Goal: Task Accomplishment & Management: Manage account settings

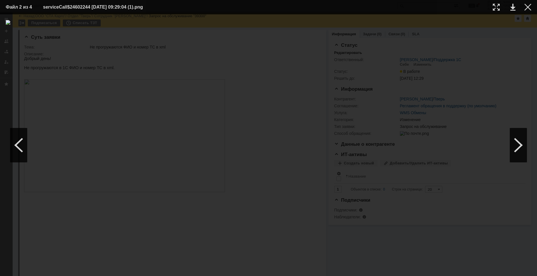
scroll to position [143, 0]
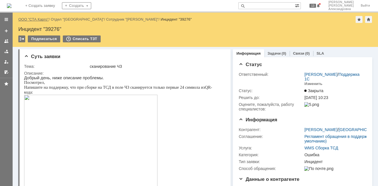
click at [39, 19] on link "ООО "СТА Карго"" at bounding box center [33, 19] width 30 height 4
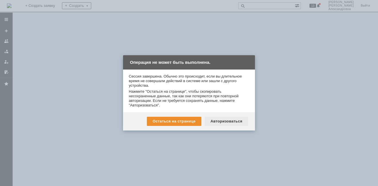
click at [233, 123] on div "Авторизоваться" at bounding box center [226, 121] width 43 height 9
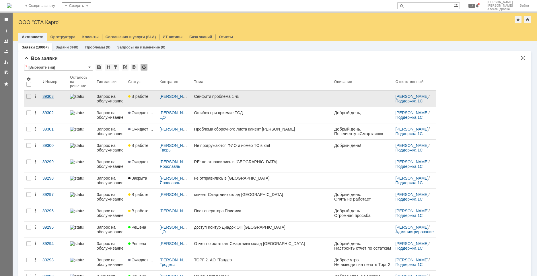
click at [48, 104] on link "39303" at bounding box center [54, 99] width 28 height 16
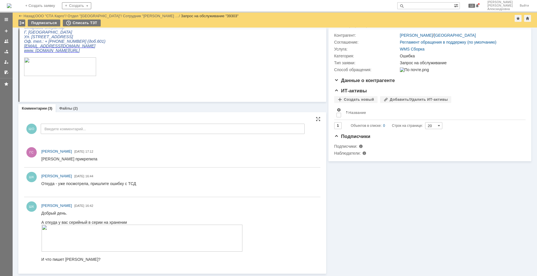
scroll to position [64, 0]
drag, startPoint x: 71, startPoint y: 108, endPoint x: 48, endPoint y: 37, distance: 74.9
click at [71, 108] on div "Файлы (2)" at bounding box center [68, 108] width 19 height 4
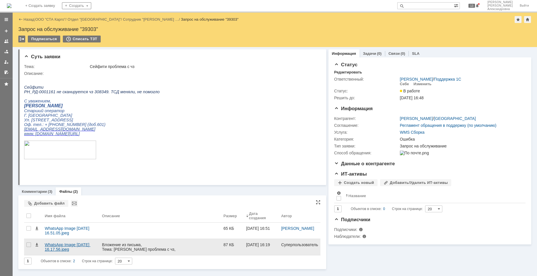
click at [63, 186] on div "WhatsApp Image 2025-08-20 at 16.17.56.jpeg" at bounding box center [71, 246] width 52 height 9
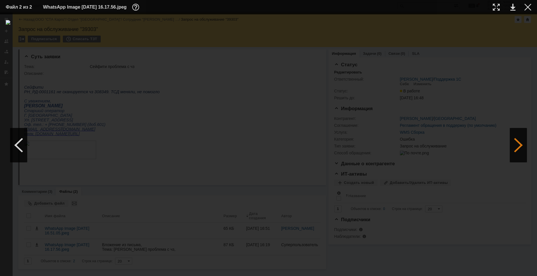
click at [378, 148] on div at bounding box center [517, 145] width 17 height 34
click at [378, 9] on div at bounding box center [527, 7] width 7 height 7
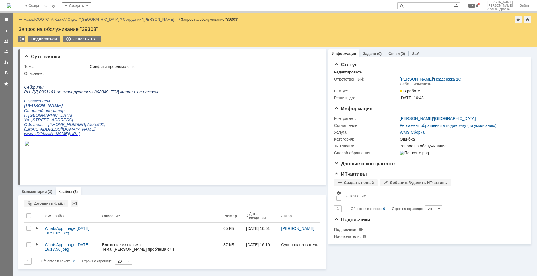
drag, startPoint x: 8, startPoint y: 54, endPoint x: 57, endPoint y: 20, distance: 59.7
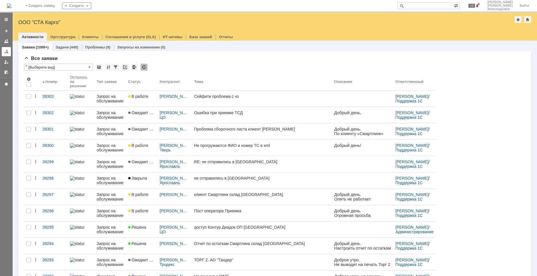
click at [8, 49] on div at bounding box center [6, 51] width 5 height 5
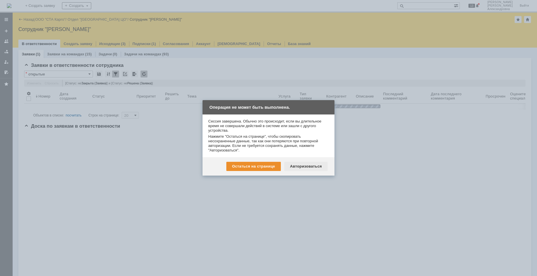
click at [304, 167] on div "Авторизоваться" at bounding box center [305, 166] width 43 height 9
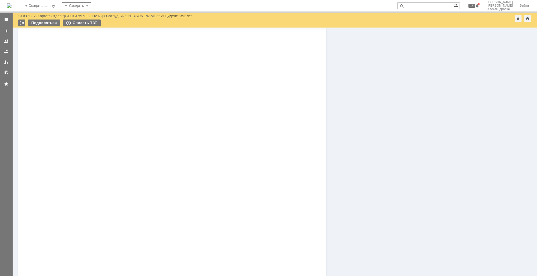
scroll to position [724, 0]
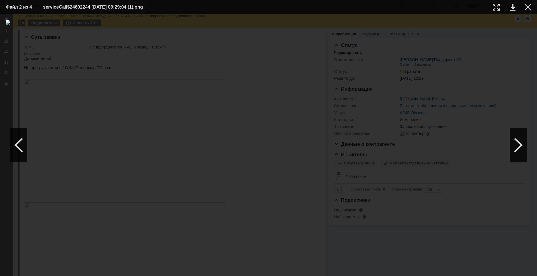
scroll to position [143, 0]
click at [528, 7] on div at bounding box center [527, 7] width 7 height 7
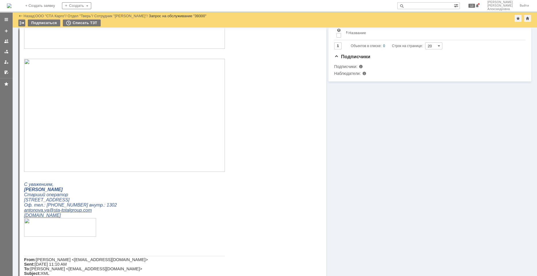
scroll to position [0, 0]
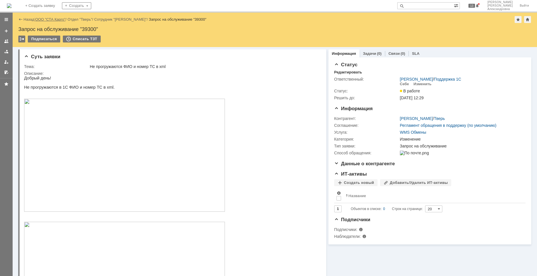
click at [55, 20] on link "ООО "СТА Карго"" at bounding box center [50, 19] width 30 height 4
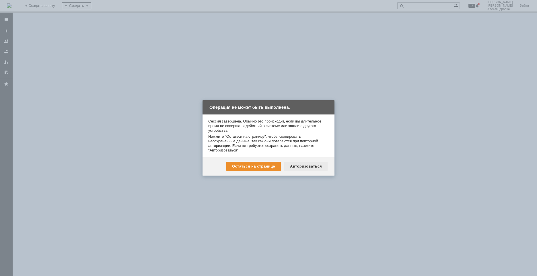
click at [305, 168] on div "Авторизоваться" at bounding box center [305, 166] width 43 height 9
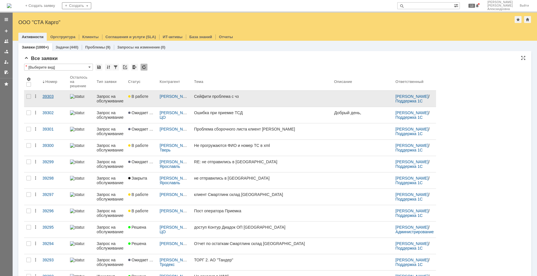
click at [51, 103] on link "39303" at bounding box center [54, 99] width 28 height 16
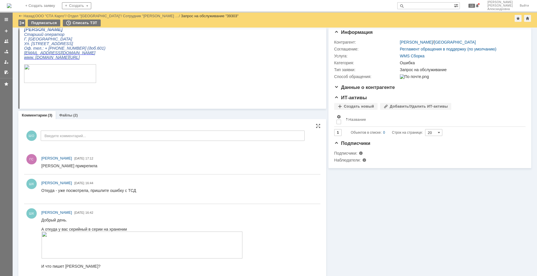
scroll to position [57, 0]
click at [70, 141] on div "ШО Введите комментарий..." at bounding box center [164, 135] width 280 height 27
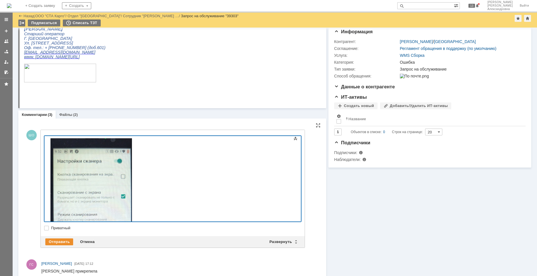
scroll to position [2, 0]
click at [132, 208] on div at bounding box center [90, 198] width 81 height 125
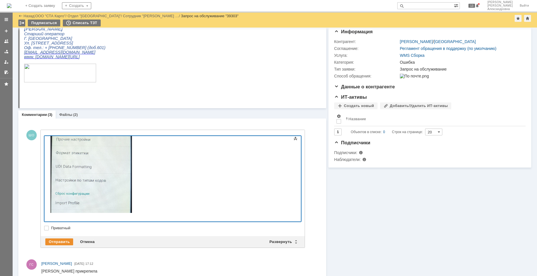
scroll to position [241, 0]
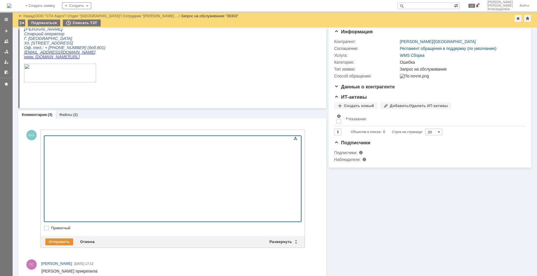
click at [132, 137] on div at bounding box center [90, 80] width 81 height 114
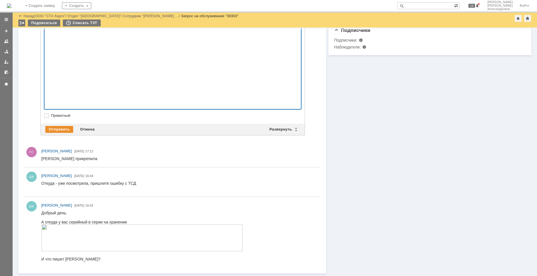
click at [51, 116] on label "Приватный" at bounding box center [175, 115] width 249 height 5
checkbox input "true"
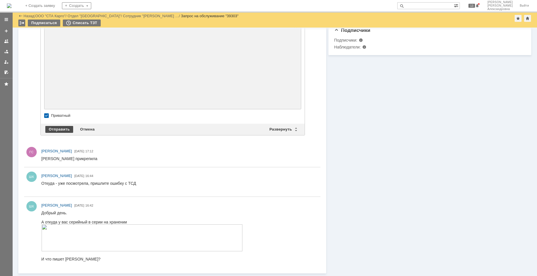
click at [62, 128] on div "Отправить" at bounding box center [59, 129] width 28 height 7
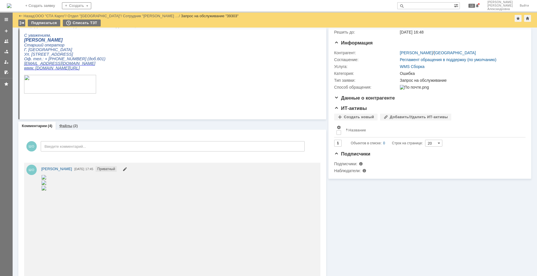
click at [70, 124] on div "Файлы (2)" at bounding box center [69, 126] width 26 height 8
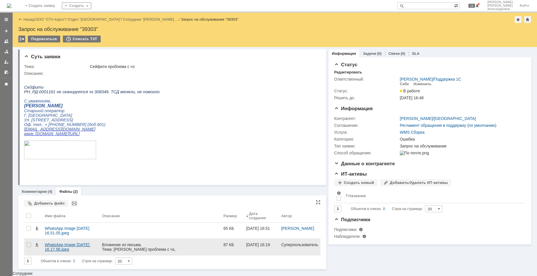
click at [67, 243] on div "WhatsApp Image [DATE] 16.17.56.jpeg" at bounding box center [71, 246] width 52 height 9
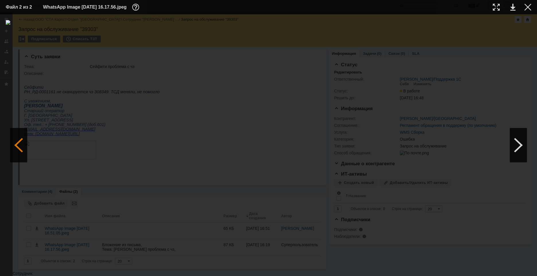
click at [23, 147] on div at bounding box center [18, 145] width 17 height 34
